Goal: Communication & Community: Answer question/provide support

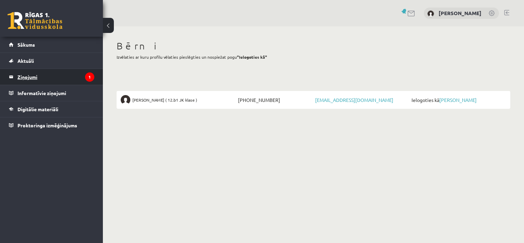
click at [34, 78] on legend "Ziņojumi 1" at bounding box center [55, 77] width 77 height 16
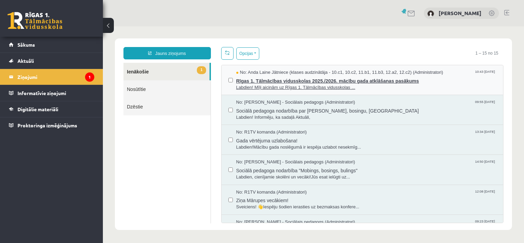
click at [310, 79] on span "Rīgas 1. Tālmācības vidusskolas 2025./2026. mācību gada atklāšanas pasākums" at bounding box center [366, 80] width 260 height 9
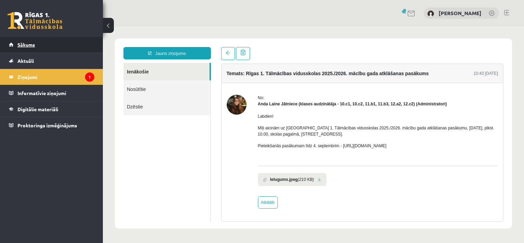
click at [25, 42] on span "Sākums" at bounding box center [25, 45] width 17 height 6
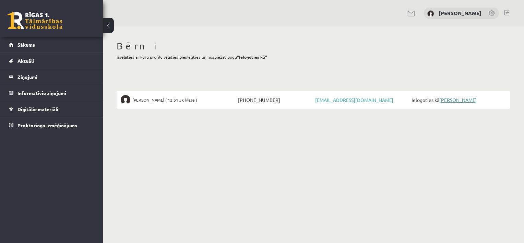
click at [454, 98] on link "[PERSON_NAME]" at bounding box center [458, 100] width 37 height 6
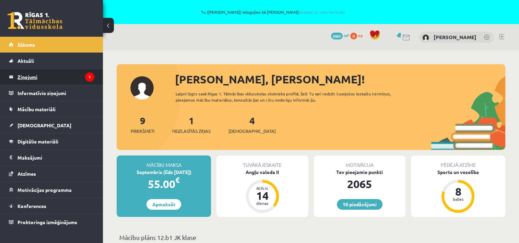
click at [28, 76] on legend "Ziņojumi 1" at bounding box center [55, 77] width 77 height 16
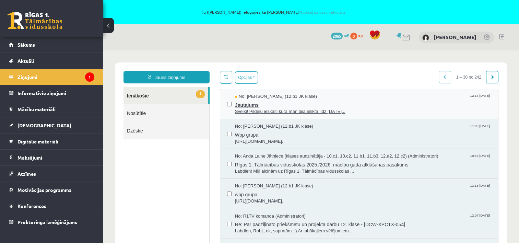
click at [245, 110] on span "Sveiki! Pildeju ieskaiti kura man bija ielikta līdz 15.09.25..." at bounding box center [363, 111] width 256 height 7
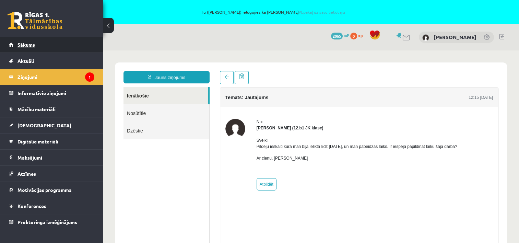
click at [28, 43] on span "Sākums" at bounding box center [25, 45] width 17 height 6
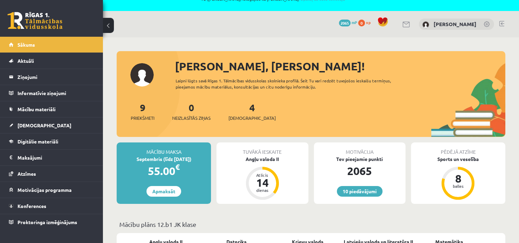
scroll to position [150, 0]
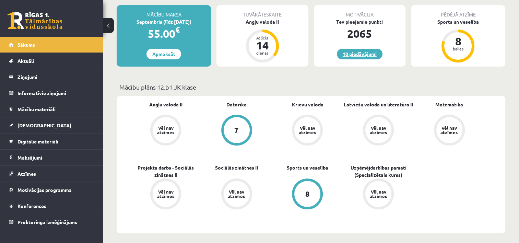
click at [354, 51] on link "10 piedāvājumi" at bounding box center [360, 54] width 46 height 11
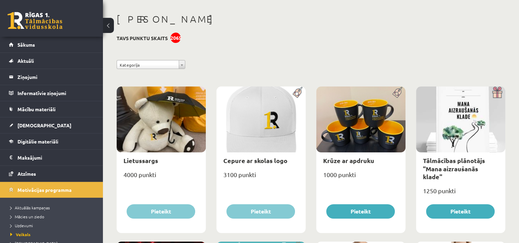
scroll to position [137, 0]
